Goal: Register for event/course

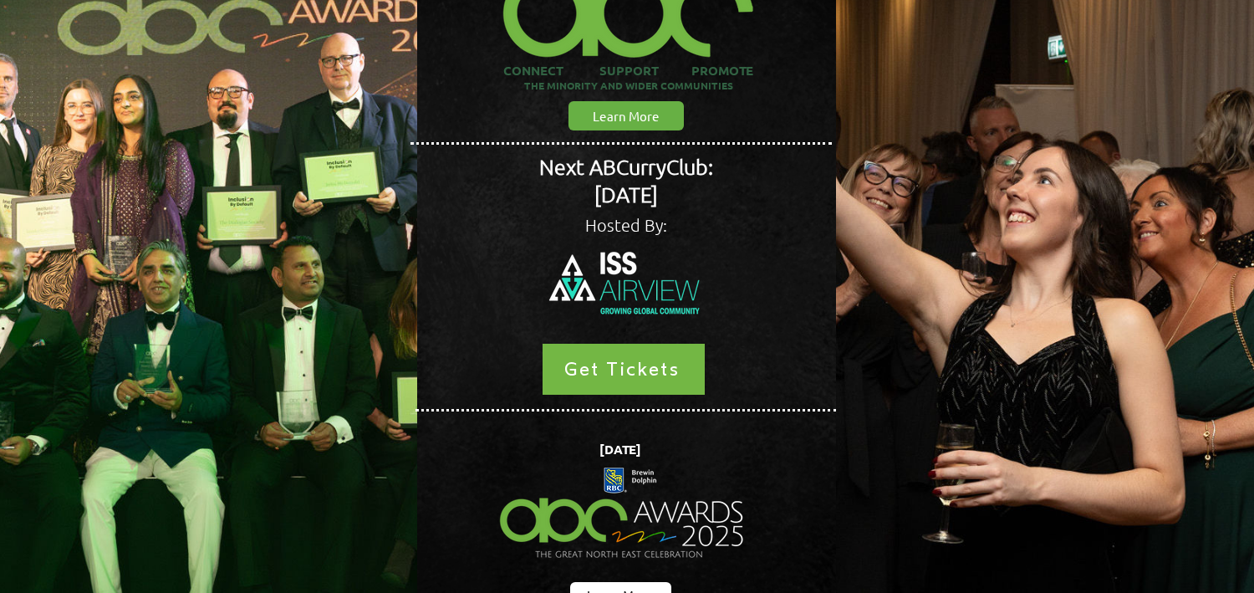
scroll to position [318, 0]
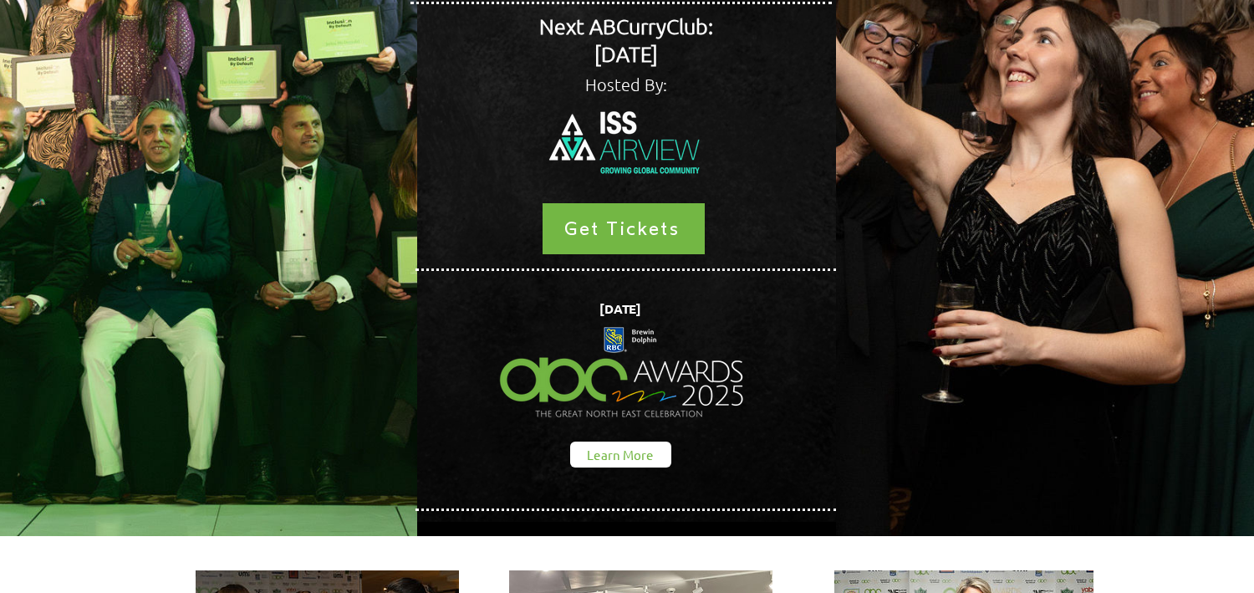
click at [605, 445] on span "Learn More" at bounding box center [620, 454] width 67 height 18
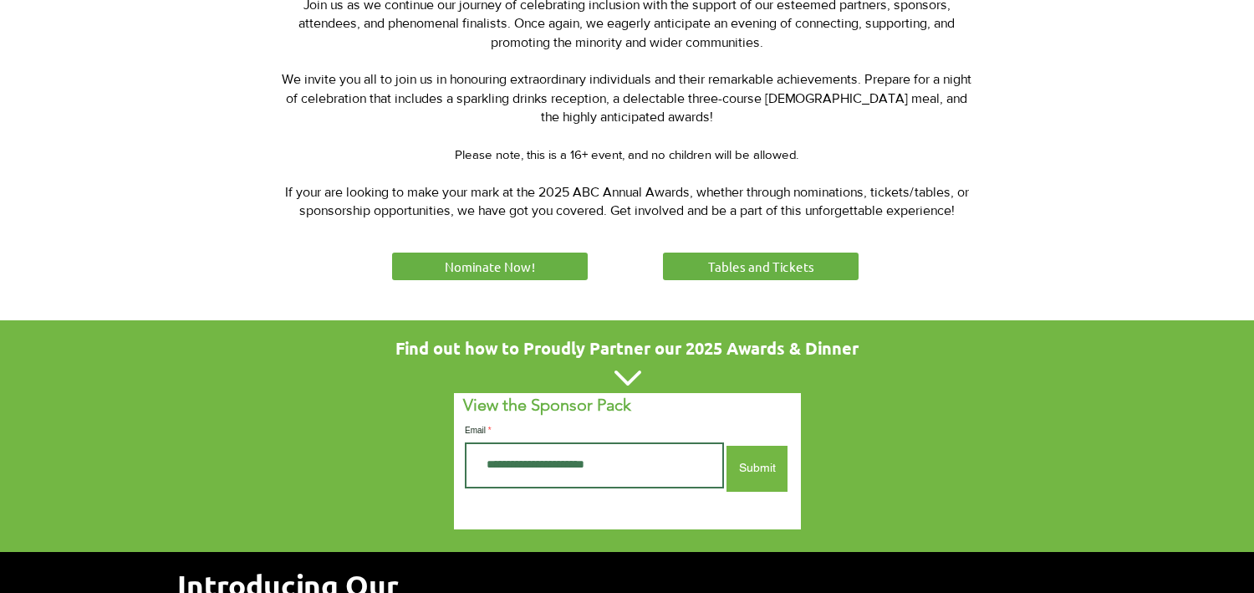
scroll to position [852, 0]
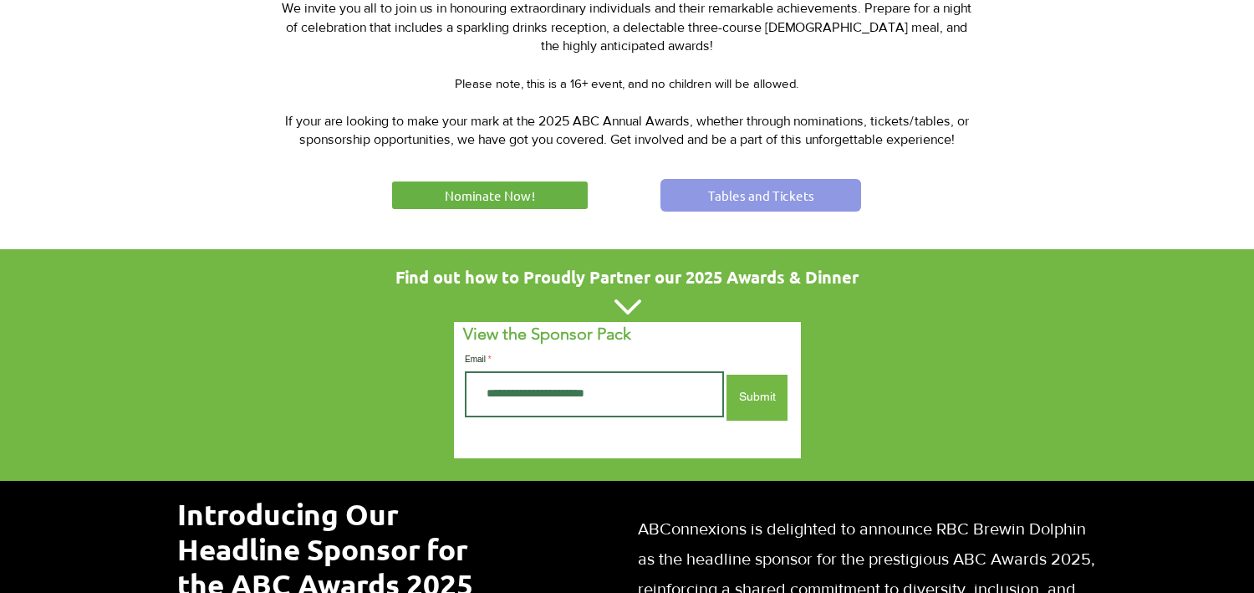
click at [714, 198] on span "Tables and Tickets" at bounding box center [761, 195] width 106 height 18
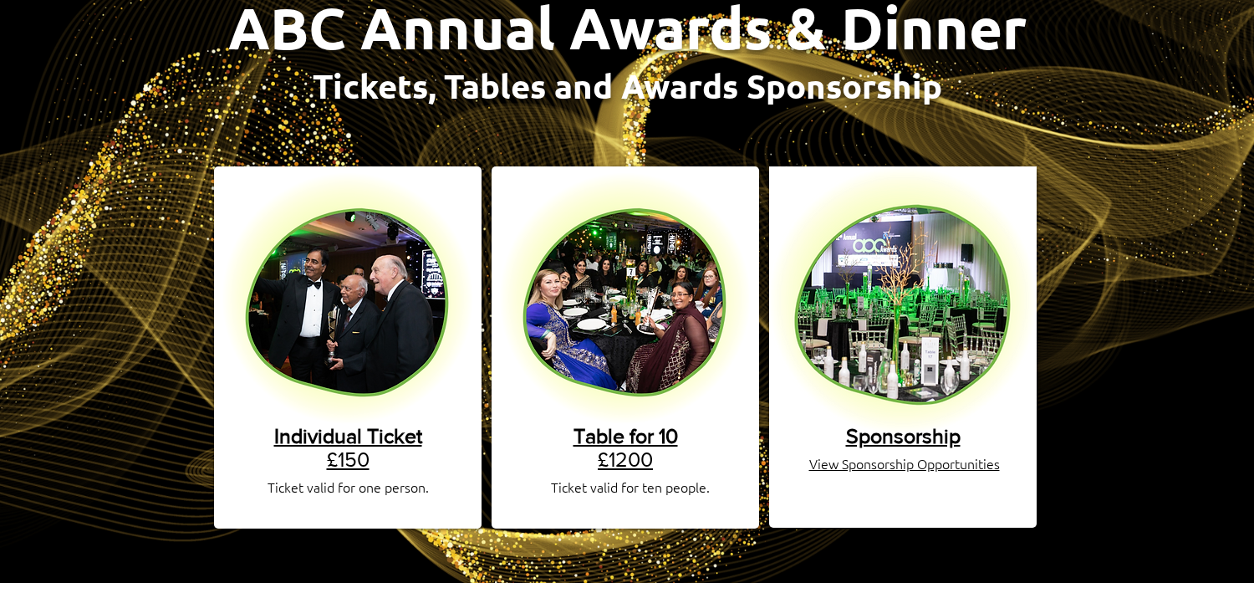
scroll to position [196, 0]
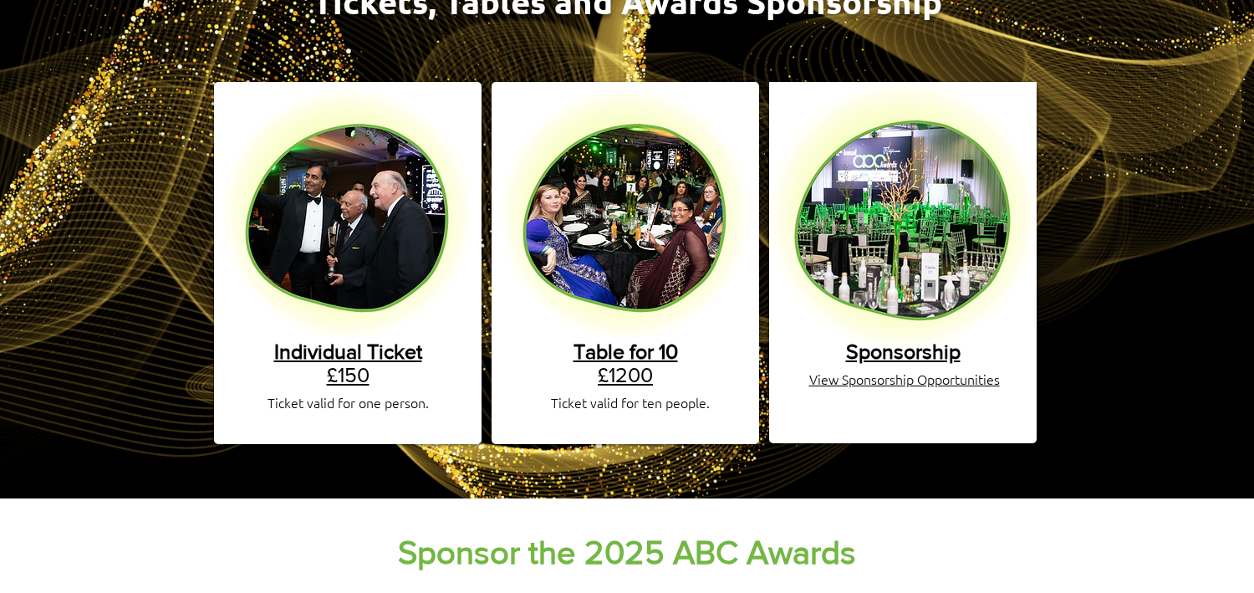
scroll to position [281, 0]
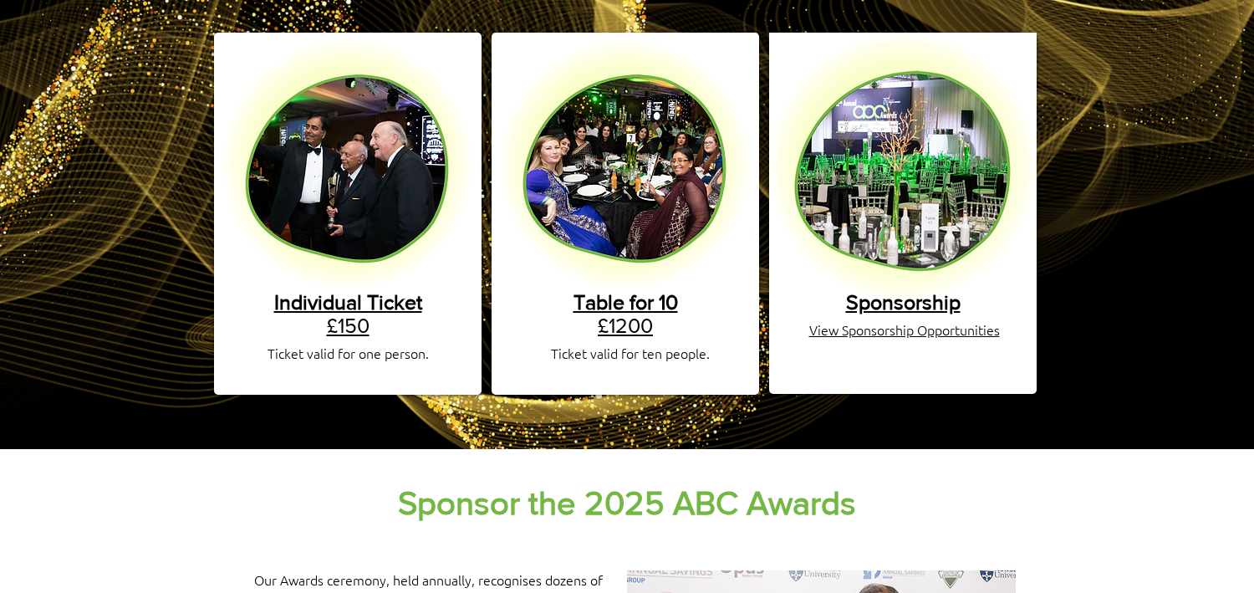
scroll to position [328, 0]
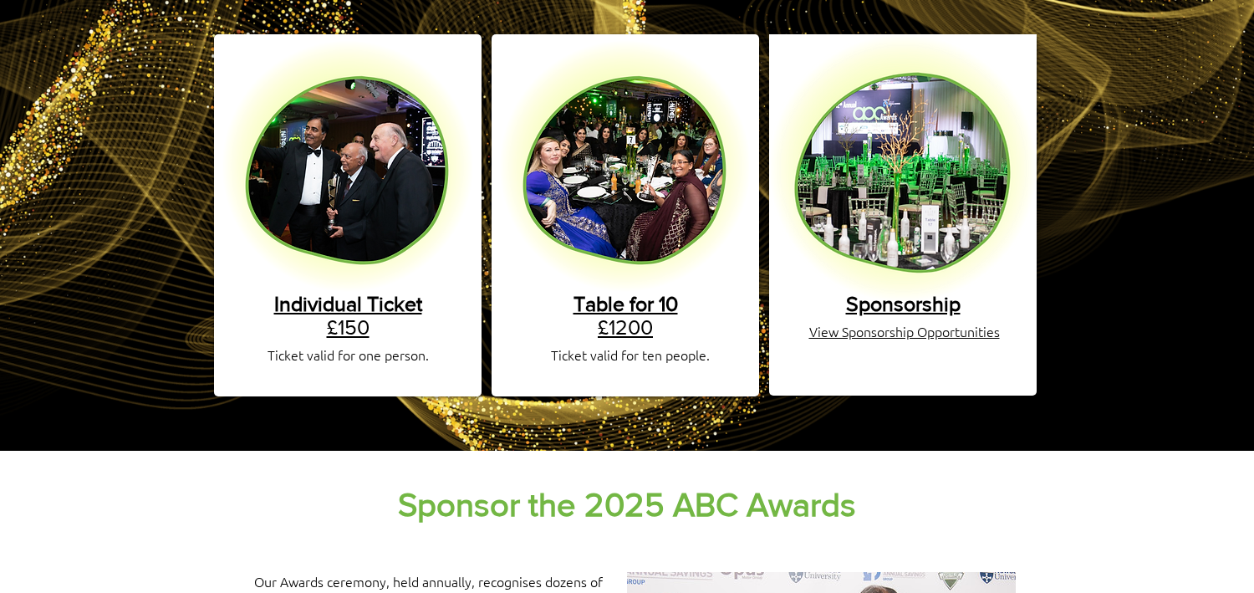
click at [642, 296] on span "Table for 10" at bounding box center [625, 303] width 104 height 23
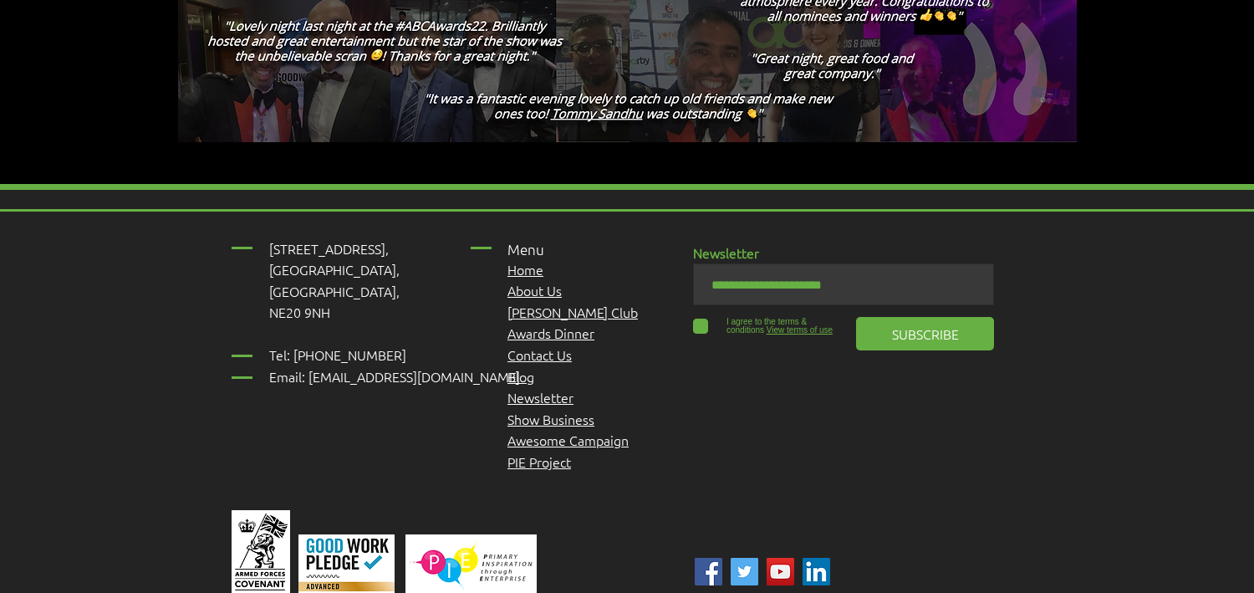
scroll to position [3215, 0]
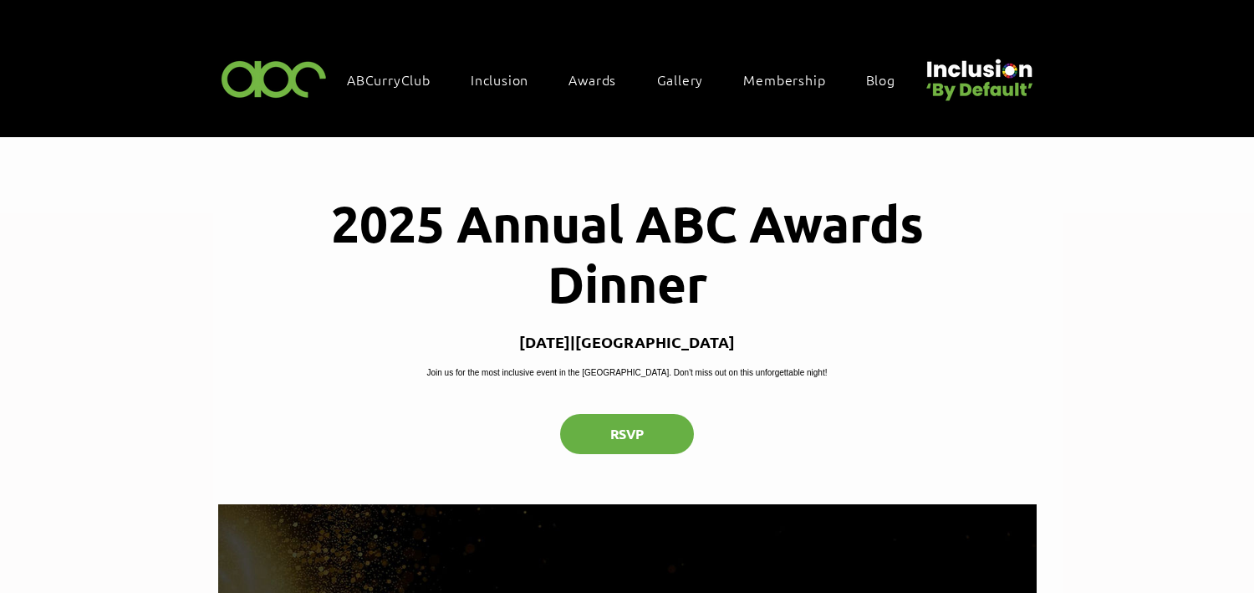
click at [288, 81] on img at bounding box center [273, 77] width 115 height 49
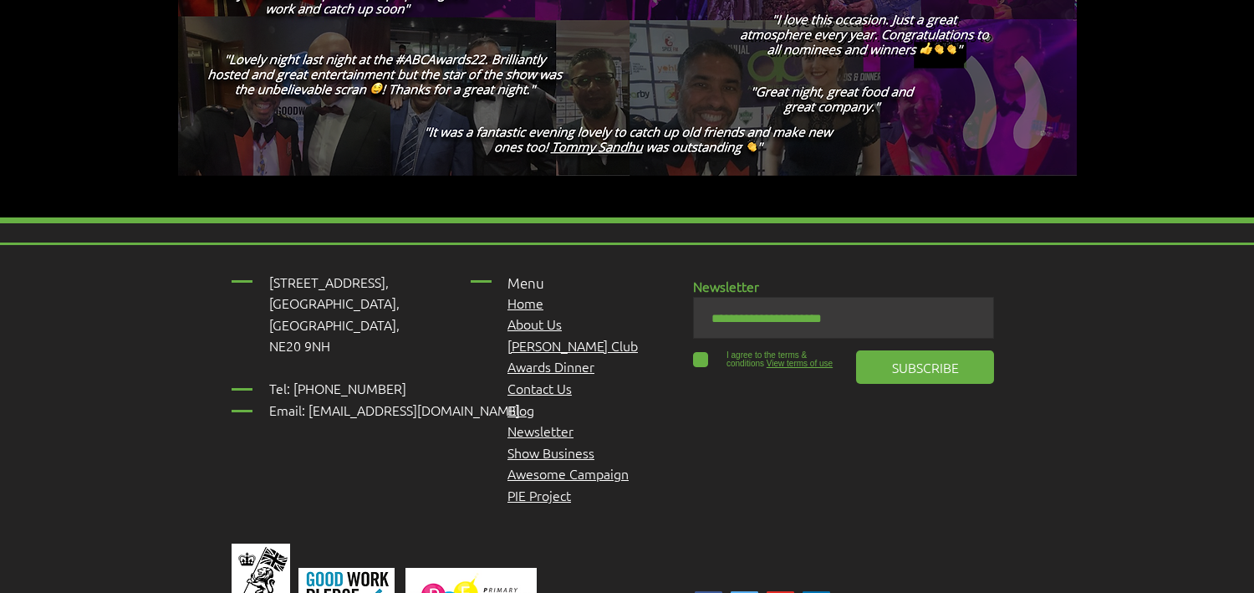
scroll to position [3079, 0]
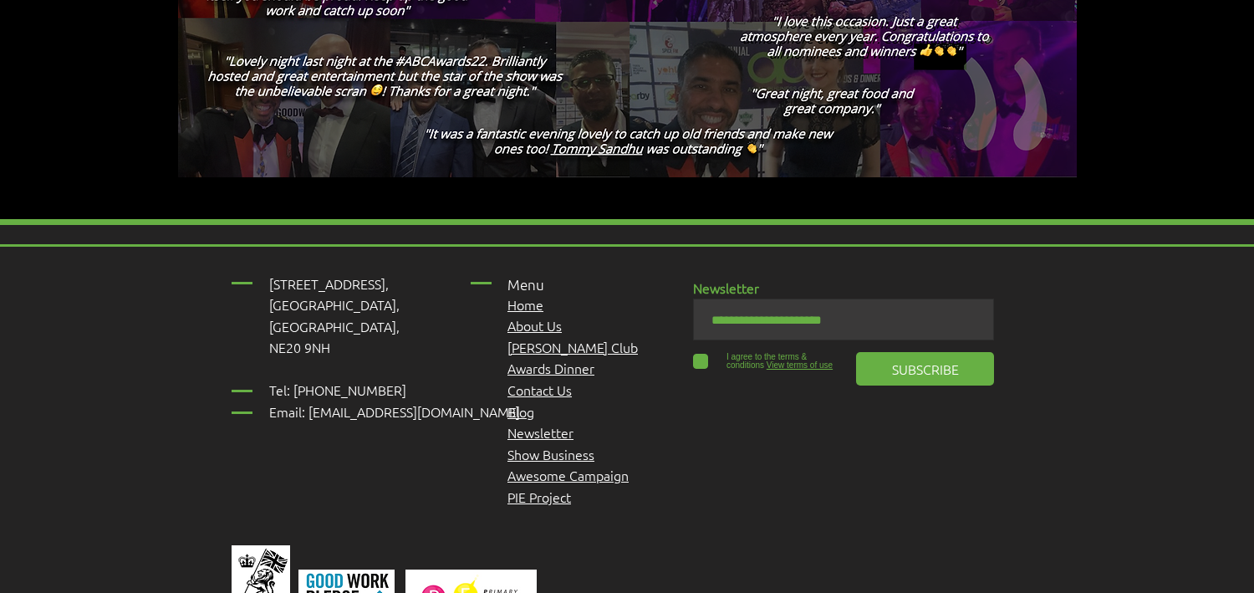
click at [556, 359] on span "Awards Dinner" at bounding box center [550, 368] width 87 height 18
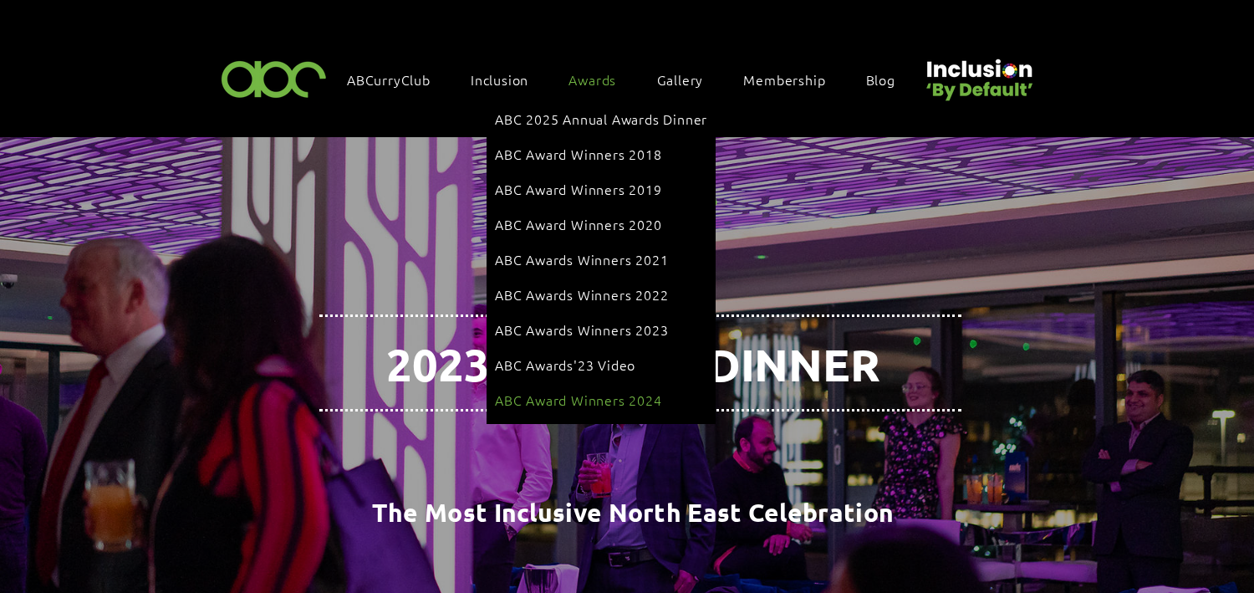
click at [535, 384] on link "ABC Award Winners 2024" at bounding box center [601, 400] width 212 height 32
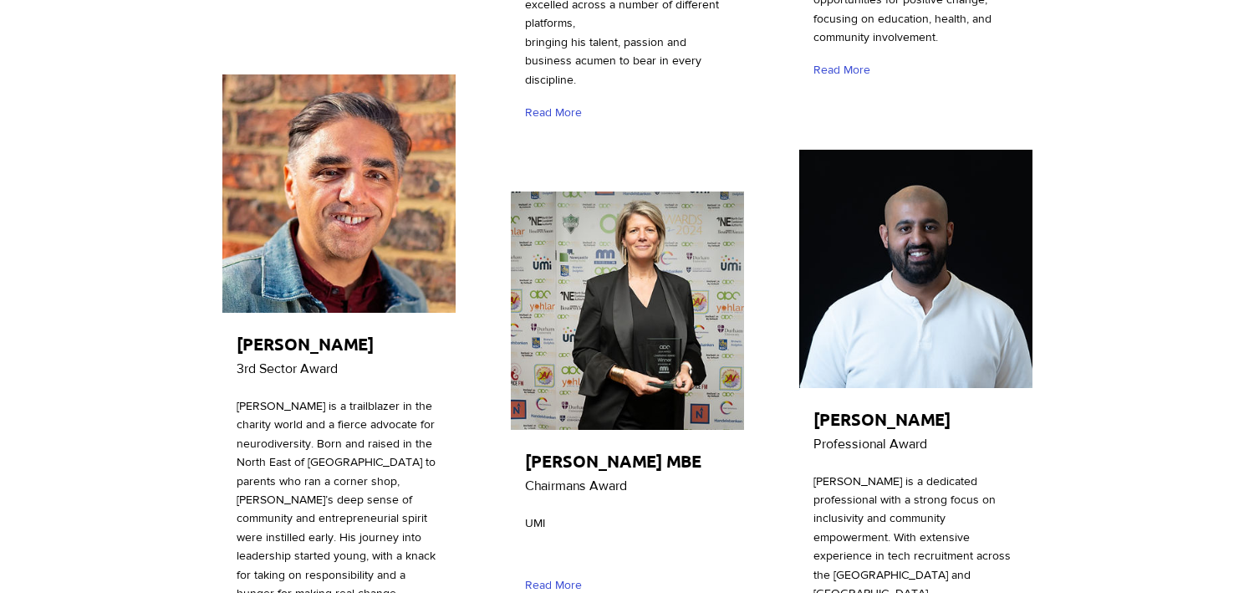
scroll to position [2821, 0]
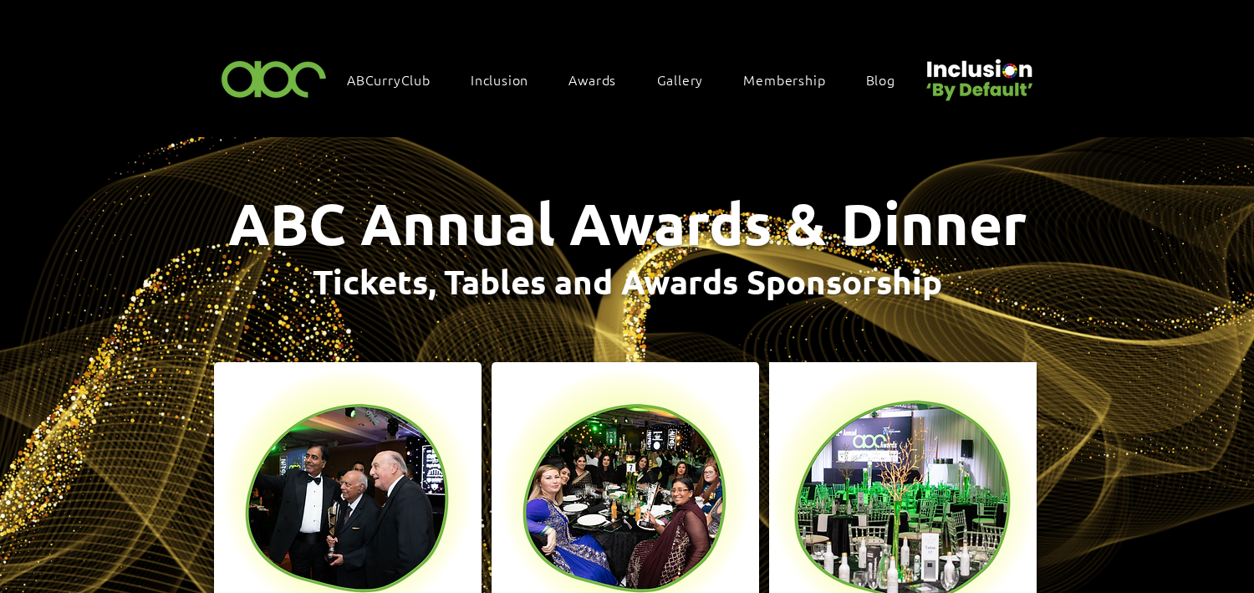
scroll to position [196, 0]
